Goal: Task Accomplishment & Management: Complete application form

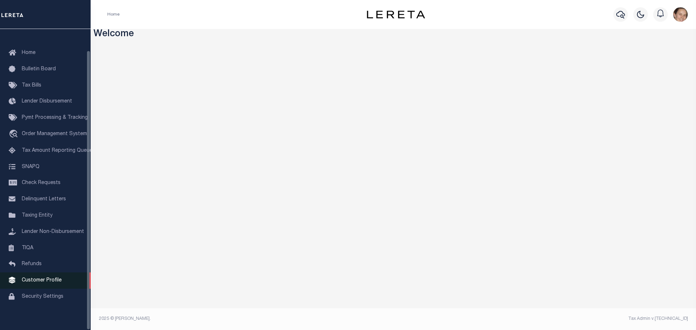
scroll to position [23, 0]
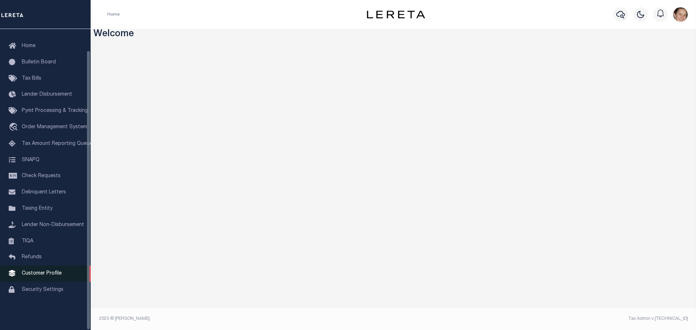
click at [45, 276] on span "Customer Profile" at bounding box center [42, 273] width 40 height 5
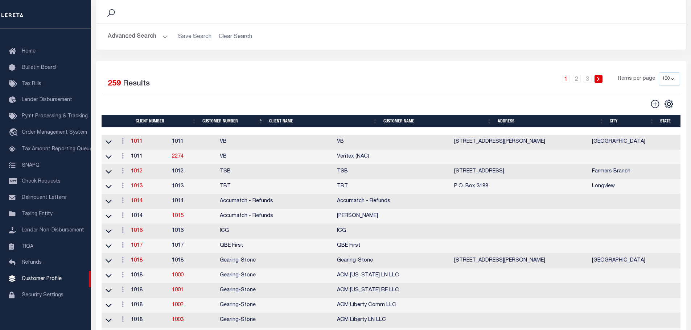
scroll to position [73, 0]
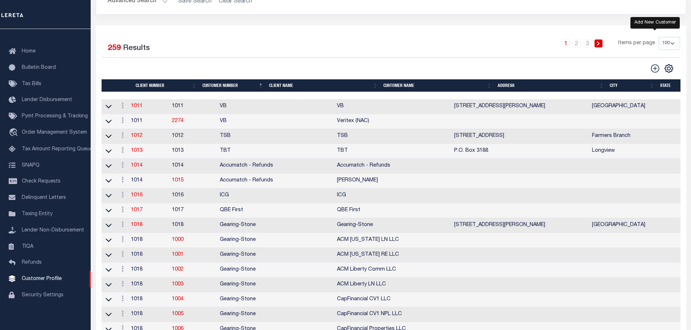
click at [656, 71] on icon at bounding box center [654, 68] width 9 height 9
type input "0"
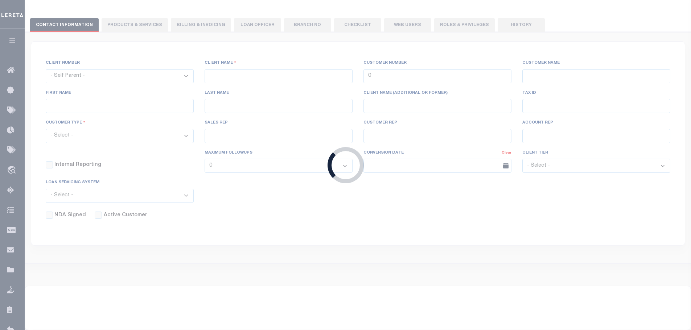
checkbox input "false"
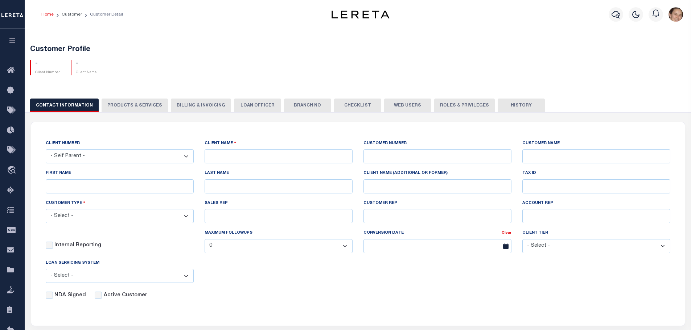
click at [369, 294] on div "NDA Signed Active Customer" at bounding box center [352, 294] width 635 height 11
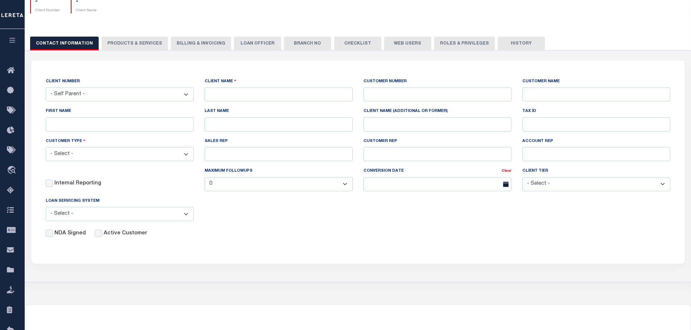
scroll to position [48, 0]
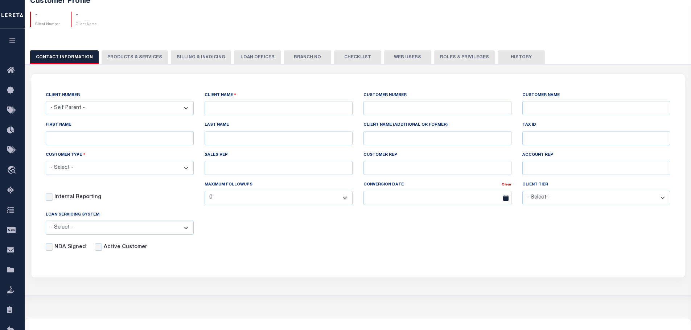
click at [189, 173] on select "- Select - Residential Commercial Mixed Portfolio" at bounding box center [120, 168] width 148 height 14
click at [188, 173] on select "- Select - Residential Commercial Mixed Portfolio" at bounding box center [120, 168] width 148 height 14
click at [112, 57] on div "CONTACT INFORMATION PRODUCTS & SERVICES PRODUCTS & SERVICES Billing & Invoicing…" at bounding box center [358, 56] width 656 height 13
click at [115, 56] on div "CONTACT INFORMATION PRODUCTS & SERVICES PRODUCTS & SERVICES Billing & Invoicing…" at bounding box center [358, 56] width 656 height 13
click at [226, 23] on div "- Client Number - Client Name" at bounding box center [358, 16] width 666 height 21
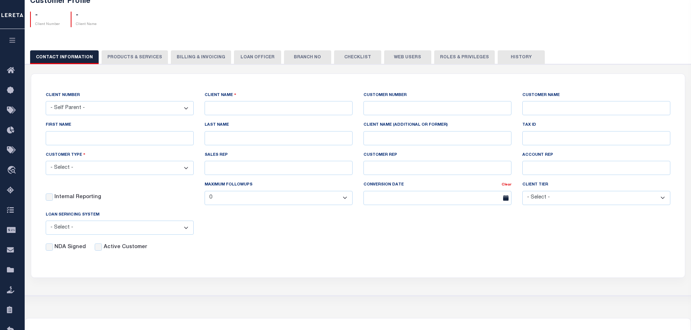
scroll to position [0, 0]
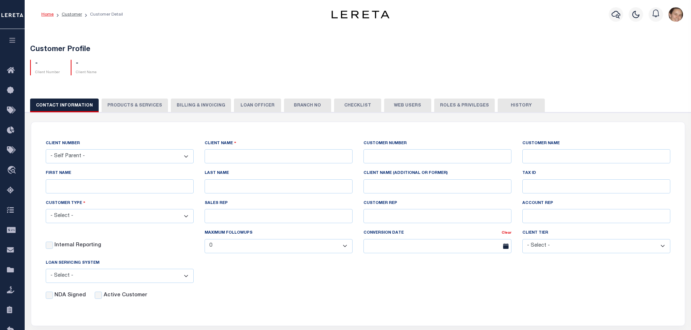
click at [148, 107] on div "CONTACT INFORMATION PRODUCTS & SERVICES PRODUCTS & SERVICES Billing & Invoicing…" at bounding box center [358, 105] width 656 height 13
click at [67, 13] on link "Customer" at bounding box center [72, 14] width 20 height 4
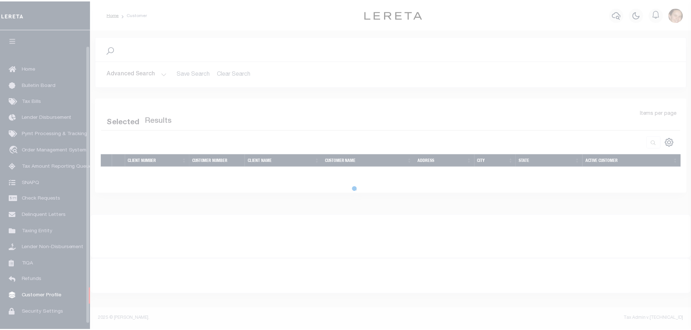
scroll to position [17, 0]
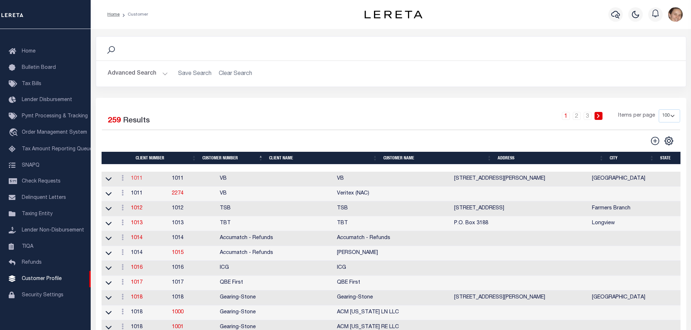
click at [139, 181] on link "1011" at bounding box center [137, 178] width 12 height 5
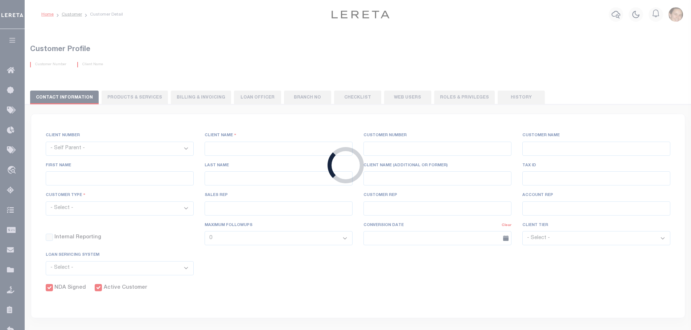
select select
type input "VB"
type input "1011"
type input "VB"
type input "Guy"
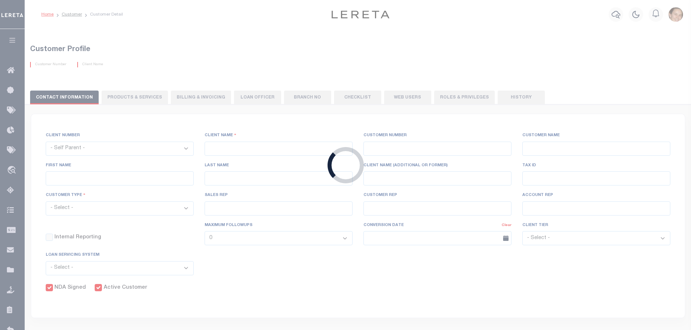
type input "Madison"
select select "Mixed Portfolio"
type input "Paula Kitchens"
type input "Beth Wiebe"
type input "11/17/2022"
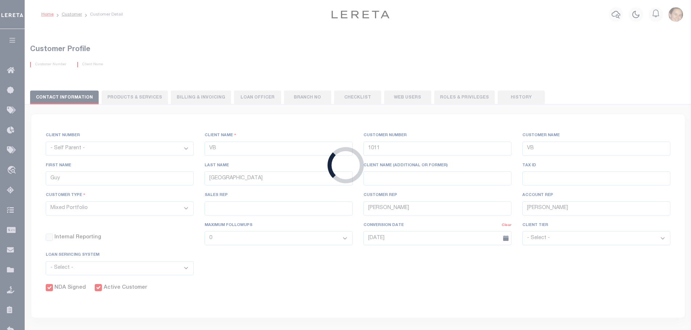
select select "Tier 3"
checkbox input "true"
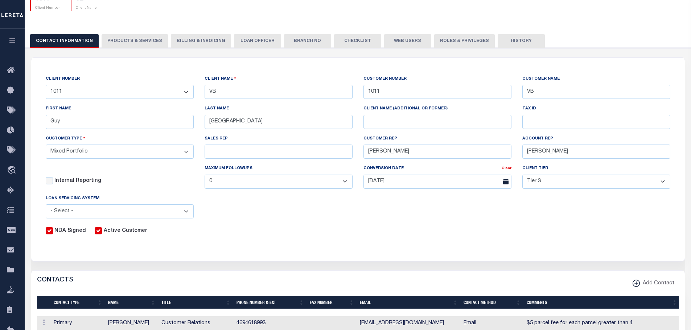
scroll to position [24, 0]
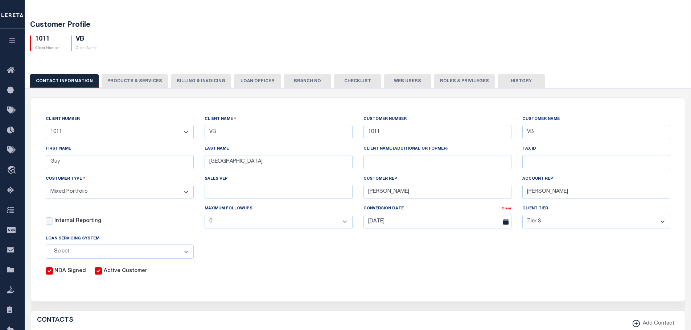
click at [129, 77] on button "PRODUCTS & SERVICES" at bounding box center [135, 81] width 66 height 14
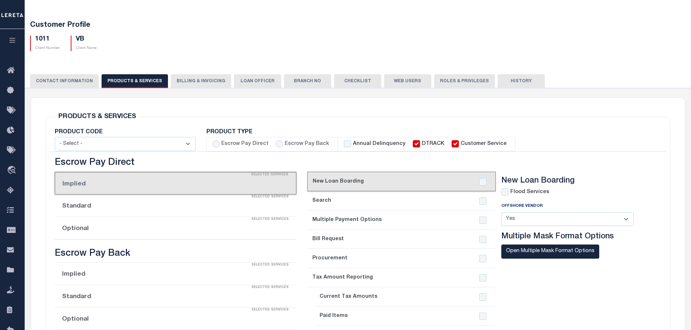
select select "STX"
radio input "true"
checkbox input "true"
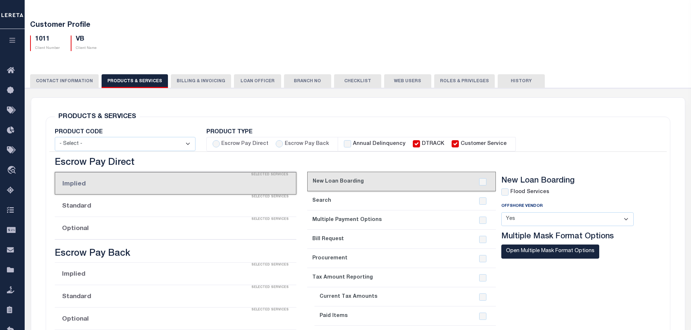
checkbox input "true"
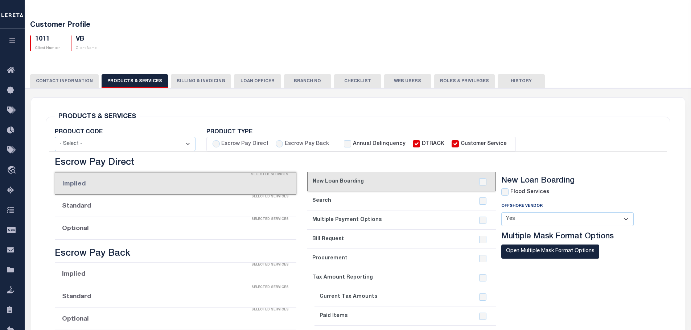
checkbox input "true"
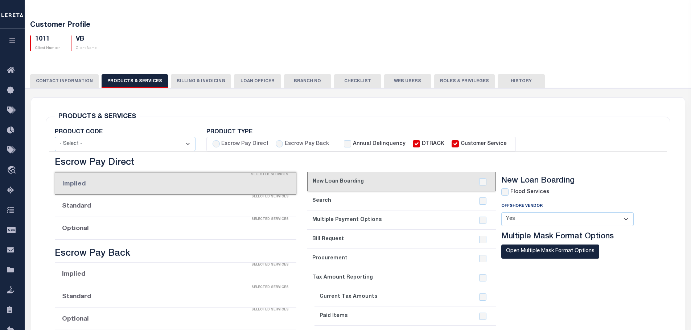
checkbox input "true"
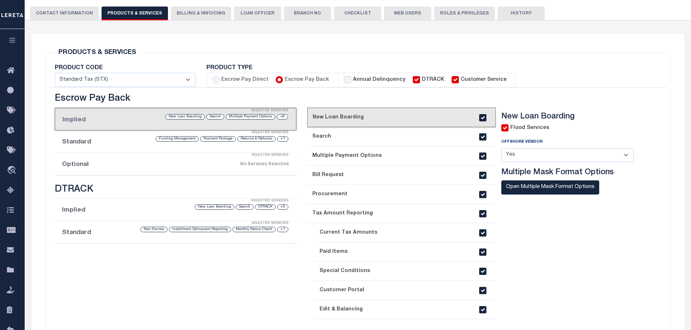
scroll to position [97, 0]
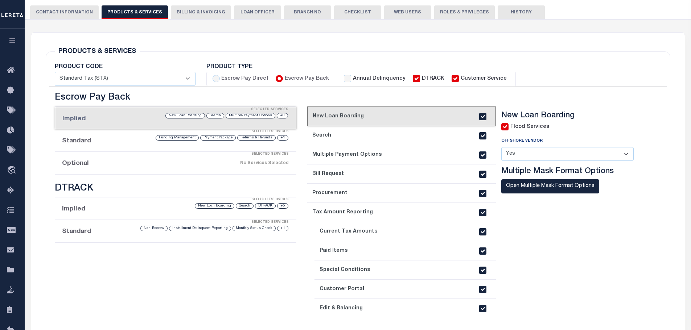
click at [197, 15] on button "Billing & Invoicing" at bounding box center [201, 12] width 60 height 14
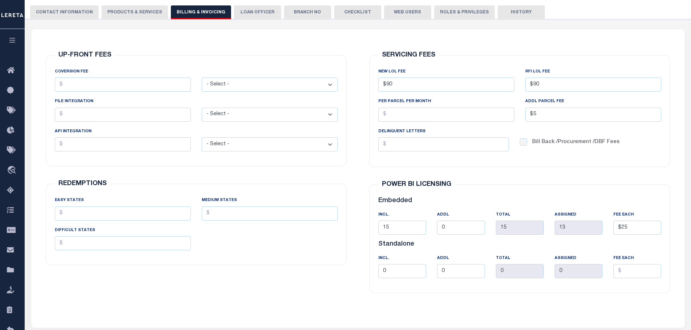
click at [137, 16] on button "PRODUCTS & SERVICES" at bounding box center [135, 12] width 66 height 14
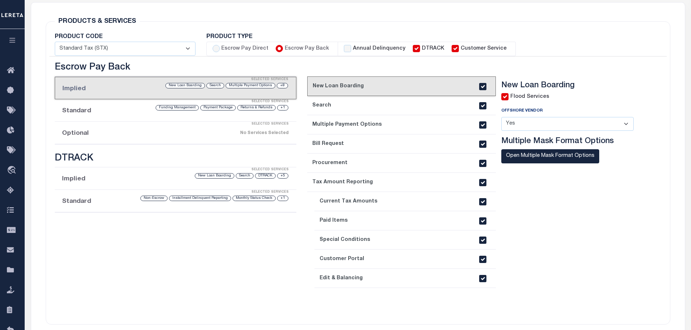
select select "STX"
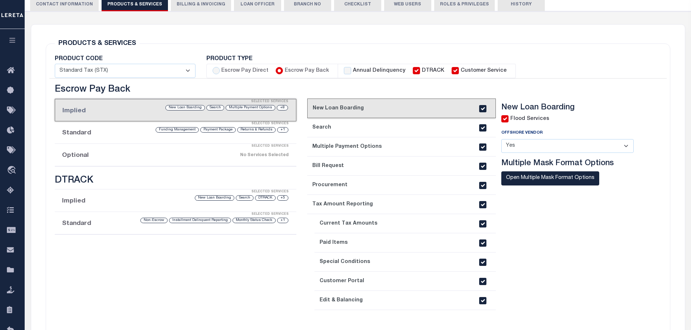
scroll to position [73, 0]
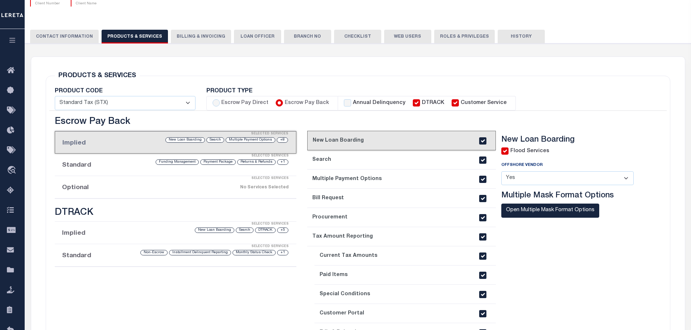
click at [192, 33] on button "Billing & Invoicing" at bounding box center [201, 37] width 60 height 14
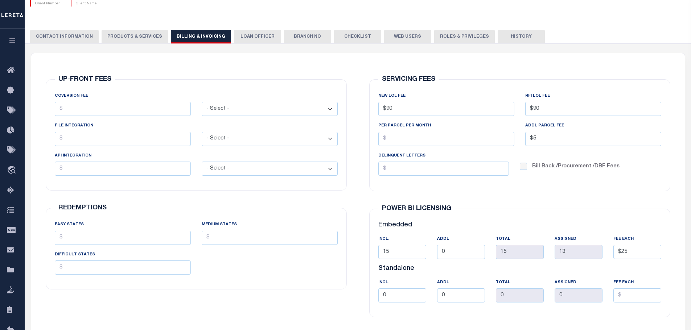
click at [258, 42] on button "LOAN OFFICER" at bounding box center [257, 37] width 47 height 14
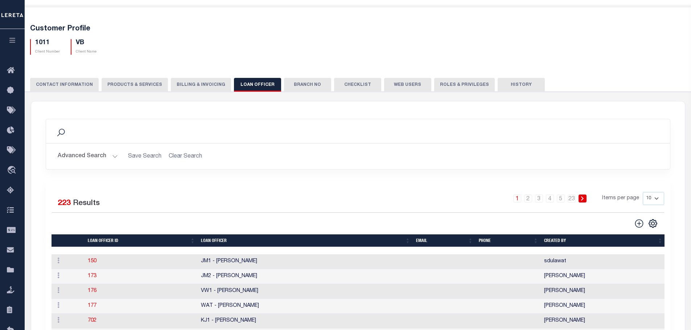
scroll to position [0, 0]
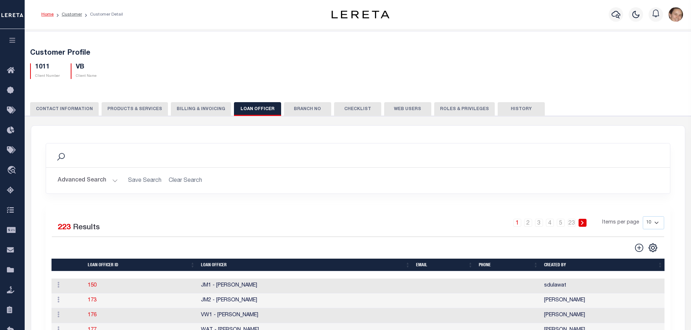
click at [294, 107] on button "Branch No" at bounding box center [307, 109] width 47 height 14
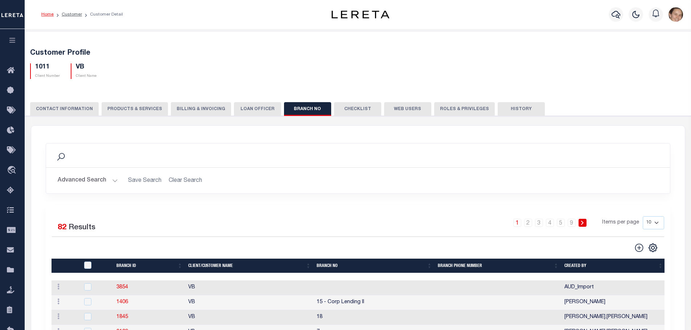
click at [395, 112] on button "Web Users" at bounding box center [407, 109] width 47 height 14
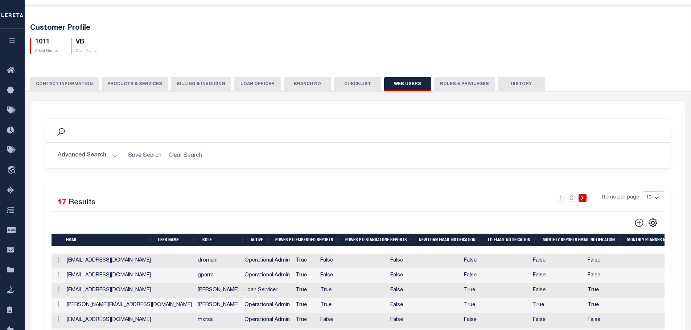
scroll to position [24, 0]
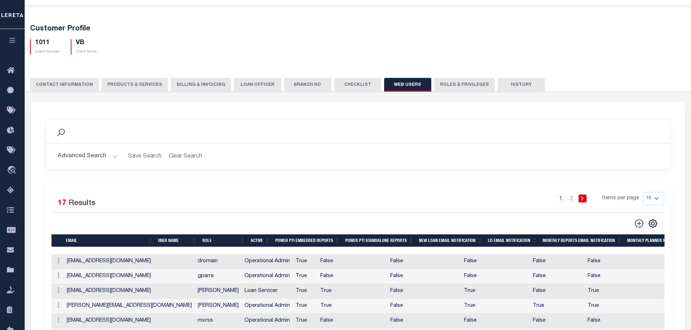
click at [462, 81] on button "Roles & Privileges" at bounding box center [464, 85] width 61 height 14
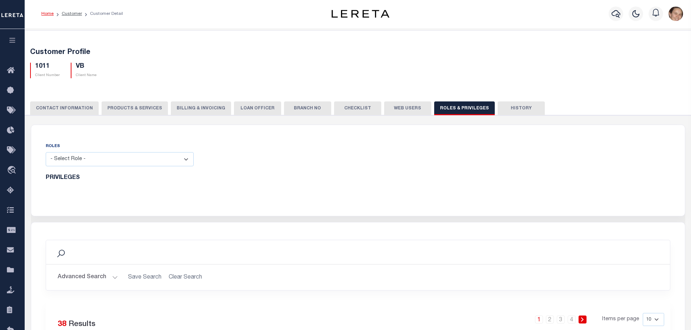
scroll to position [0, 0]
click at [186, 162] on select "- Select Role - Loan Officer Loan Servicer Operational Admin View Only" at bounding box center [120, 160] width 148 height 14
click at [515, 110] on button "History" at bounding box center [520, 109] width 47 height 14
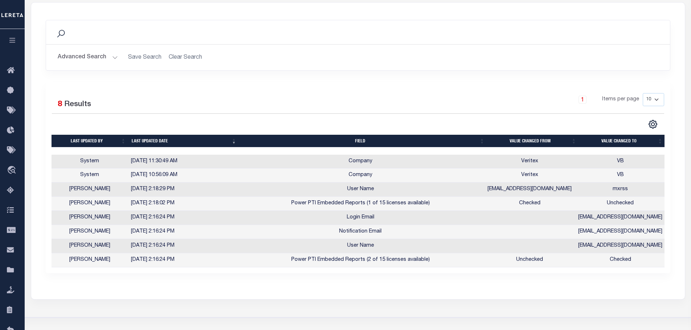
scroll to position [121, 0]
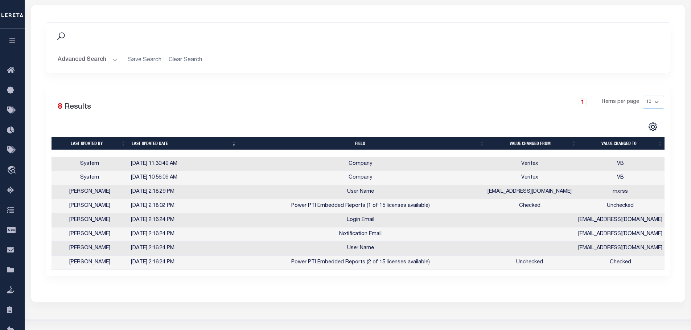
click at [115, 62] on button "Advanced Search" at bounding box center [88, 60] width 60 height 14
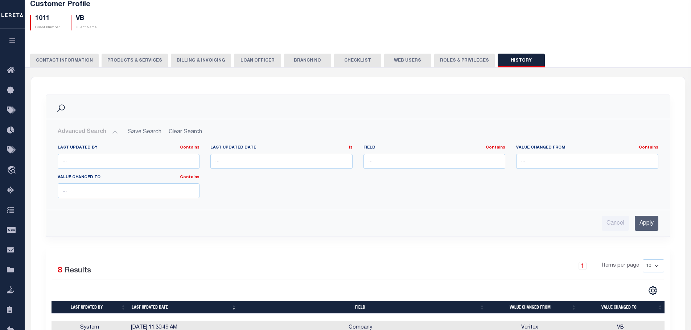
scroll to position [48, 0]
click at [114, 132] on button "Advanced Search" at bounding box center [88, 132] width 60 height 14
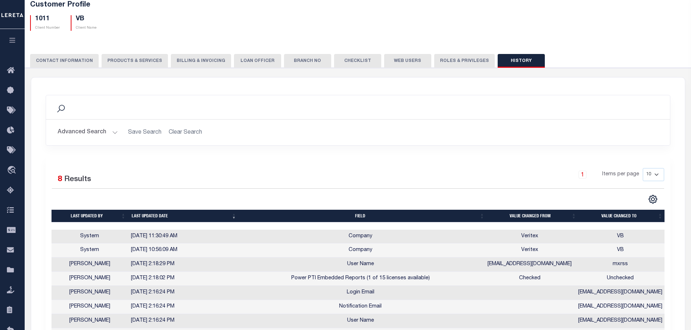
click at [80, 62] on button "CONTACT INFORMATION" at bounding box center [64, 61] width 69 height 14
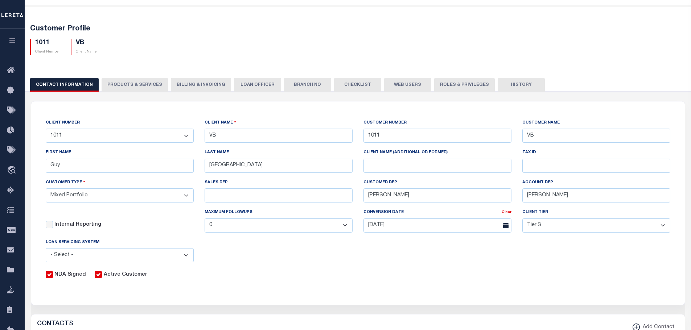
scroll to position [0, 0]
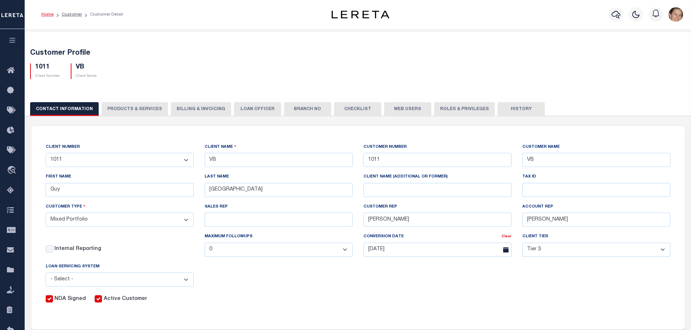
click at [144, 110] on button "PRODUCTS & SERVICES" at bounding box center [135, 109] width 66 height 14
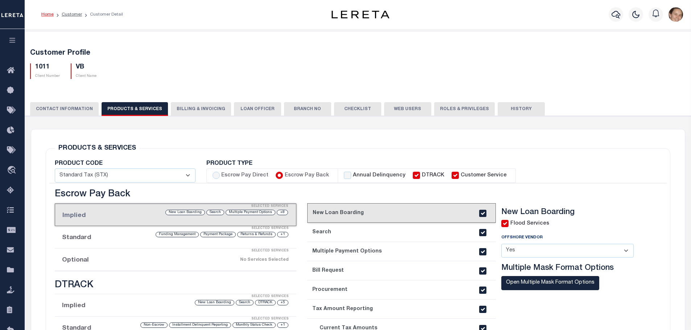
select select "STX"
click at [201, 112] on button "Billing & Invoicing" at bounding box center [201, 109] width 60 height 14
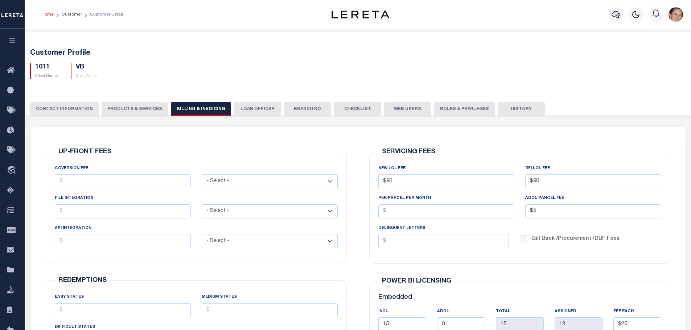
click at [245, 112] on button "LOAN OFFICER" at bounding box center [257, 109] width 47 height 14
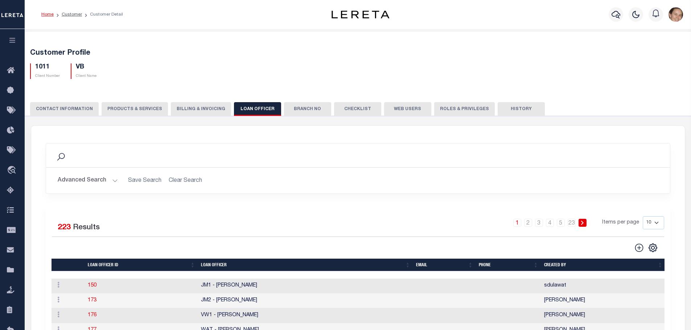
click at [115, 182] on button "Advanced Search" at bounding box center [88, 181] width 60 height 14
